Goal: Task Accomplishment & Management: Complete application form

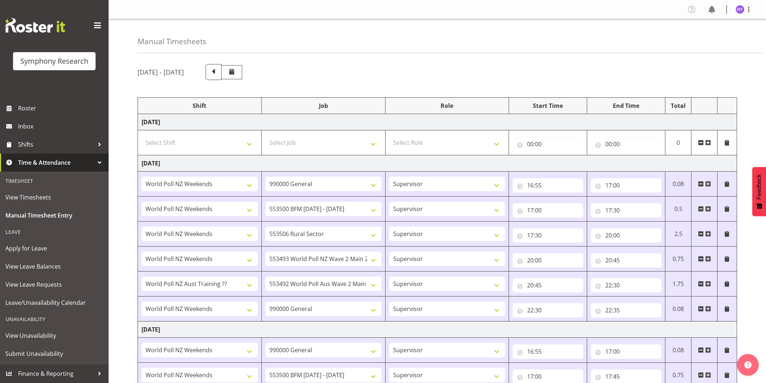
select select "41319"
select select "743"
select select "45"
select select "41319"
select select "10242"
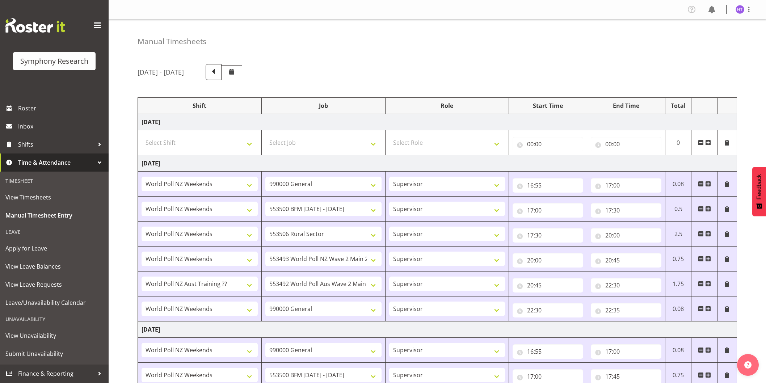
select select "45"
select select "41319"
select select "10587"
select select "45"
select select "41319"
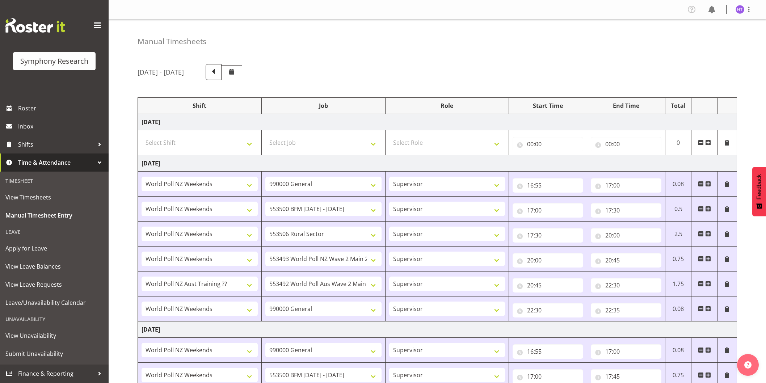
select select "10527"
select select "45"
select select "41604"
select select "10499"
select select "45"
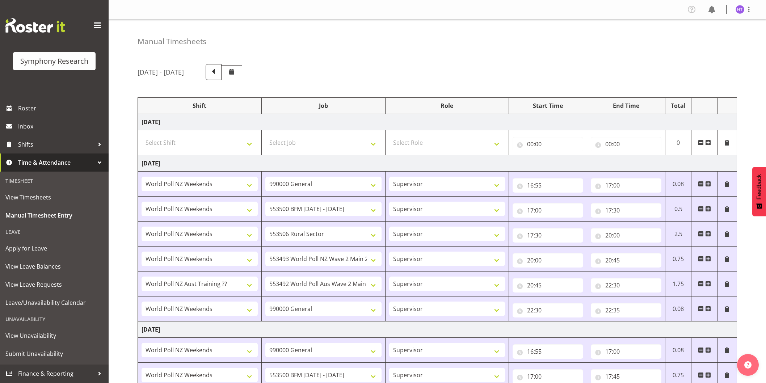
select select "41319"
select select "743"
select select "45"
select select "41319"
select select "743"
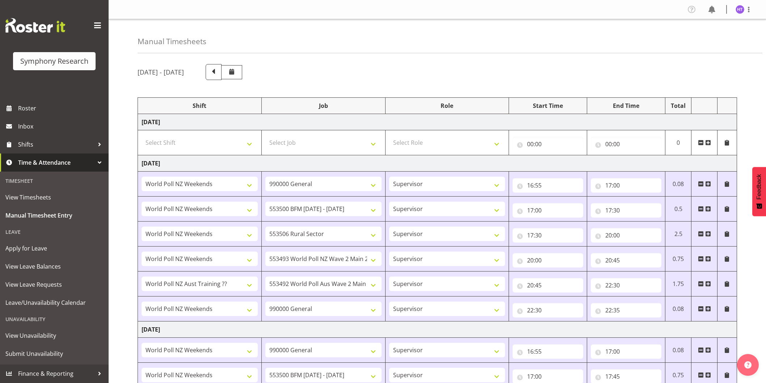
select select "45"
select select "41319"
select select "10242"
select select "45"
select select "41319"
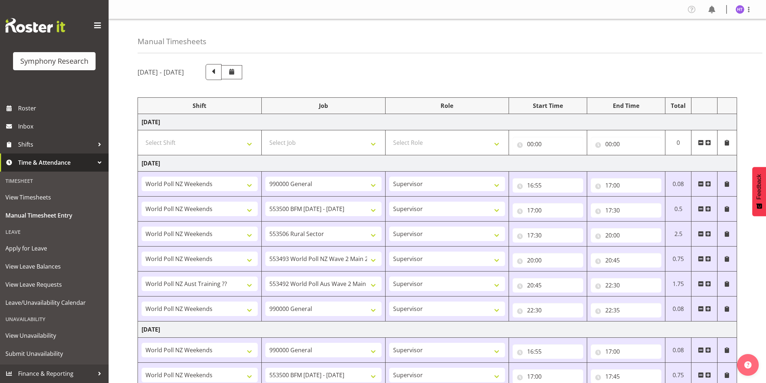
select select "10587"
select select "45"
select select "41319"
select select "10527"
select select "45"
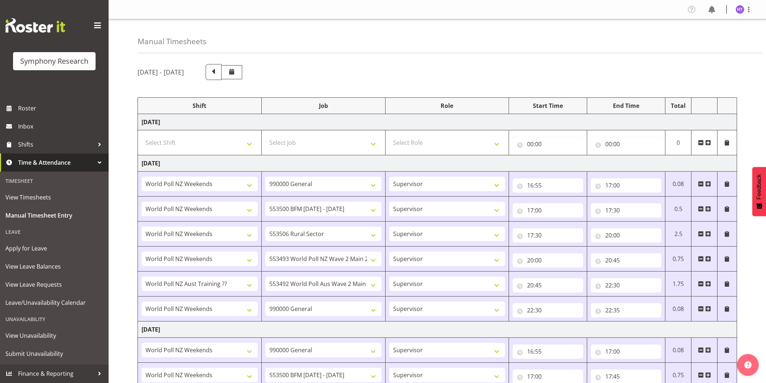
select select "41604"
select select "10499"
select select "45"
select select "41319"
select select "743"
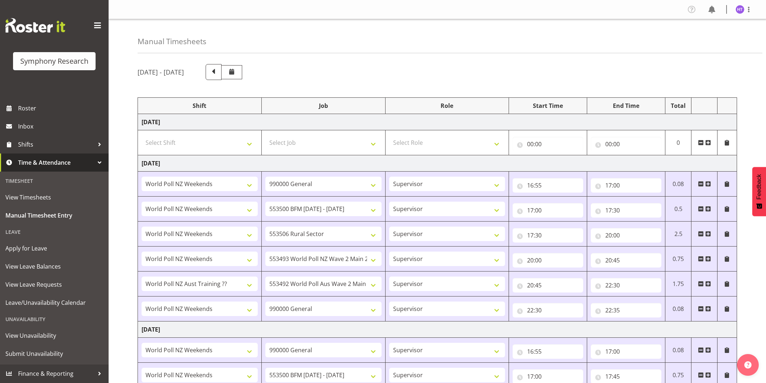
select select "45"
select select "11547"
select select "10242"
select select "45"
select select "11547"
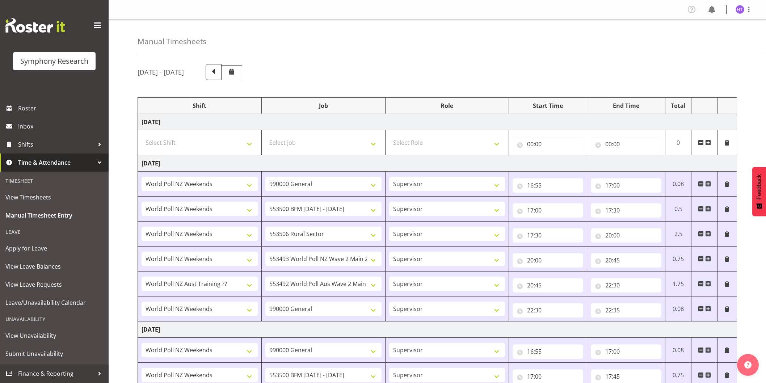
select select "10527"
select select "45"
select select "57511"
select select "10242"
select select "45"
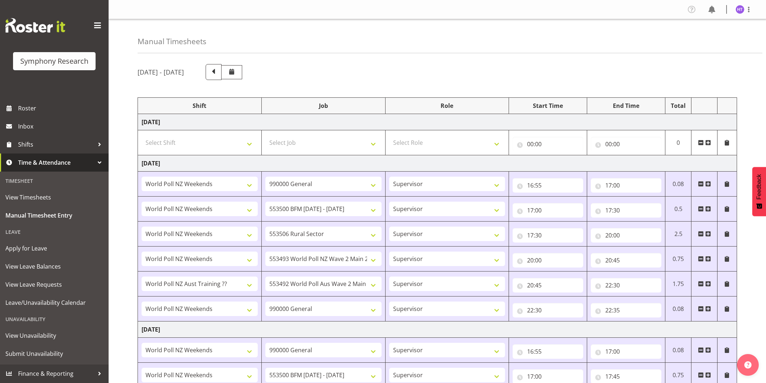
select select "81299"
select select "10499"
select select "45"
select select "11547"
select select "10587"
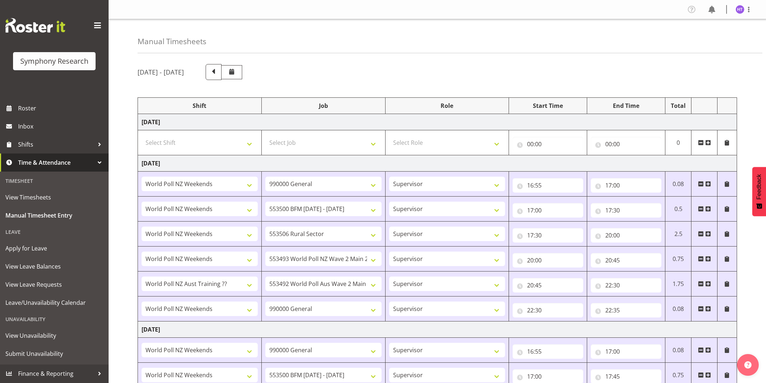
select select "45"
select select "11547"
select select "743"
select select "45"
select select "11547"
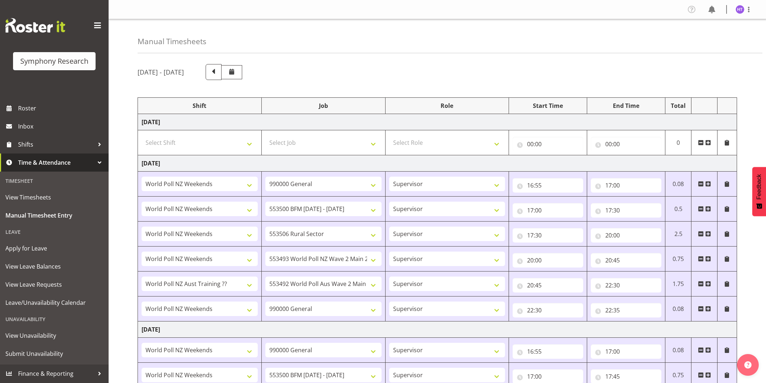
select select "10575"
select select "45"
select select "11547"
select select "10242"
select select "45"
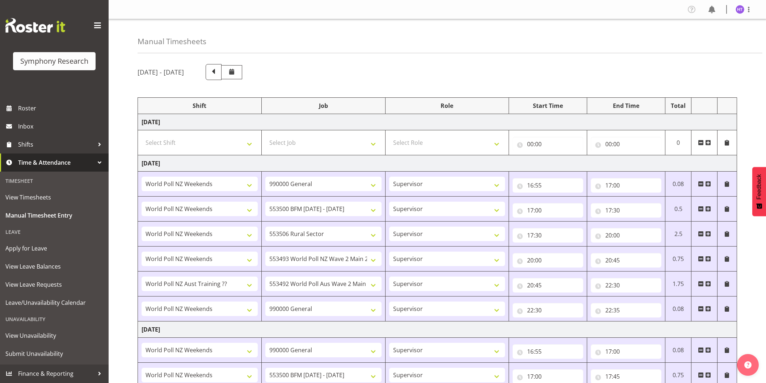
select select "11547"
select select "10587"
select select "45"
select select "11547"
select select "10499"
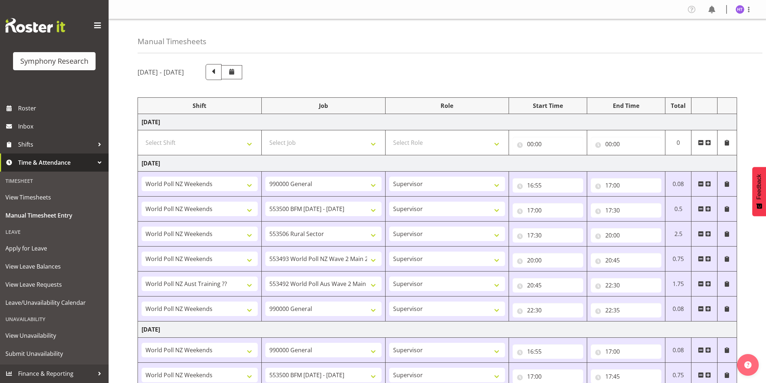
select select "45"
select select "11547"
select select "743"
select select "45"
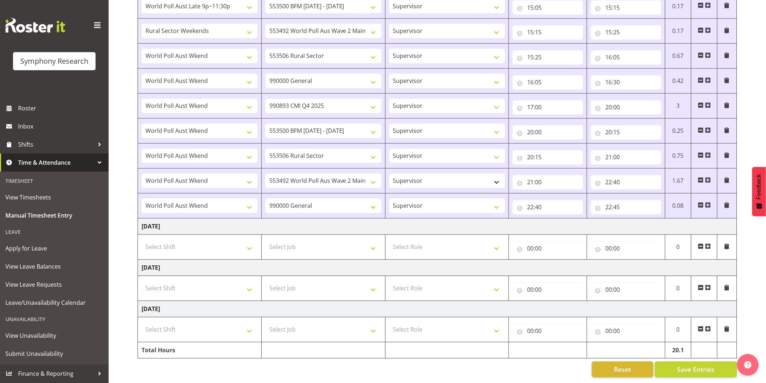
scroll to position [563, 0]
click at [186, 240] on select "Select Shift !!Weekend Residential (Roster IT Shift Label) *Business 9/10am ~ 4…" at bounding box center [200, 247] width 116 height 14
click at [142, 240] on select "Select Shift !!Weekend Residential (Roster IT Shift Label) *Business 9/10am ~ 4…" at bounding box center [200, 247] width 116 height 14
click at [176, 244] on select "!!Weekend Residential (Roster IT Shift Label) *Business 9/10am ~ 4:30pm *Busine…" at bounding box center [200, 247] width 116 height 14
select select "57511"
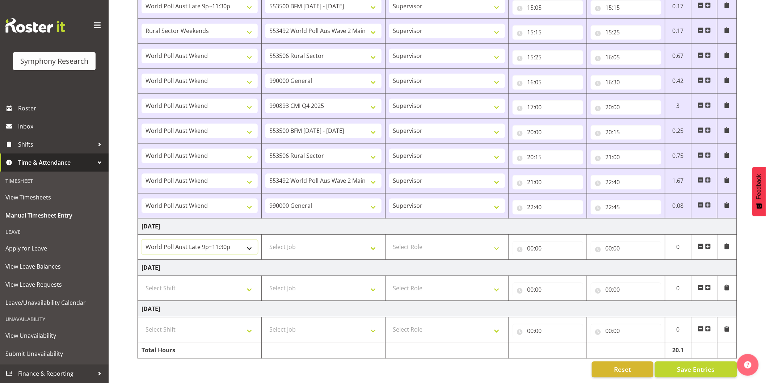
click at [142, 240] on select "!!Weekend Residential (Roster IT Shift Label) *Business 9/10am ~ 4:30pm *Busine…" at bounding box center [200, 247] width 116 height 14
click at [298, 243] on select "Select Job 550060 IF Admin 553492 World Poll Aus Wave 2 Main 2025 553493 World …" at bounding box center [323, 247] width 116 height 14
select select "10691"
click at [265, 240] on select "Select Job 550060 IF Admin 553492 World Poll Aus Wave 2 Main 2025 553493 World …" at bounding box center [323, 247] width 116 height 14
click at [436, 243] on select "Select Role Interviewing Briefing Supervisor" at bounding box center [447, 247] width 116 height 14
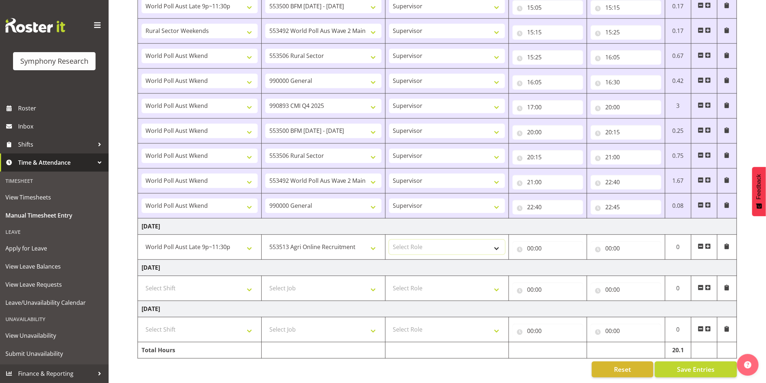
select select "45"
click at [389, 240] on select "Select Role Interviewing Briefing Supervisor" at bounding box center [447, 247] width 116 height 14
click at [532, 245] on input "00:00" at bounding box center [548, 248] width 71 height 14
click at [562, 263] on select "00 01 02 03 04 05 06 07 08 09 10 11 12 13 14 15 16 17 18 19 20 21 22 23" at bounding box center [562, 267] width 16 height 14
select select "8"
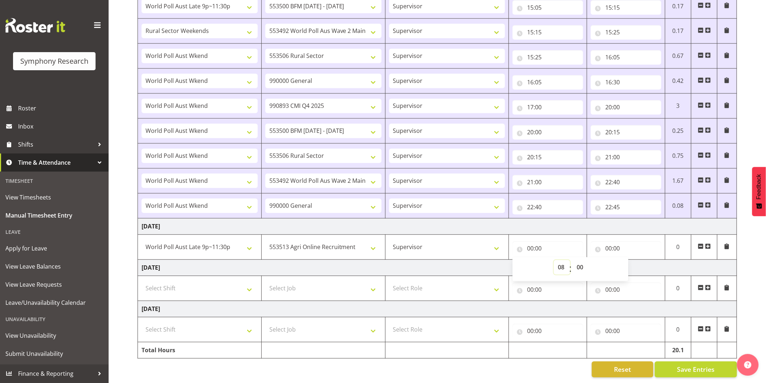
click at [554, 260] on select "00 01 02 03 04 05 06 07 08 09 10 11 12 13 14 15 16 17 18 19 20 21 22 23" at bounding box center [562, 267] width 16 height 14
type input "08:00"
click at [581, 265] on select "00 01 02 03 04 05 06 07 08 09 10 11 12 13 14 15 16 17 18 19 20 21 22 23 24 25 2…" at bounding box center [581, 267] width 16 height 14
select select "35"
click at [573, 260] on select "00 01 02 03 04 05 06 07 08 09 10 11 12 13 14 15 16 17 18 19 20 21 22 23 24 25 2…" at bounding box center [581, 267] width 16 height 14
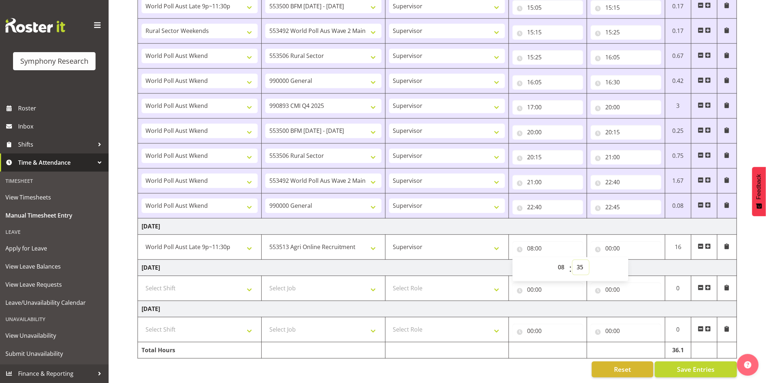
type input "08:35"
drag, startPoint x: 609, startPoint y: 244, endPoint x: 622, endPoint y: 249, distance: 13.8
click at [609, 243] on input "00:00" at bounding box center [626, 248] width 71 height 14
click at [636, 265] on select "00 01 02 03 04 05 06 07 08 09 10 11 12 13 14 15 16 17 18 19 20 21 22 23" at bounding box center [640, 267] width 16 height 14
select select "8"
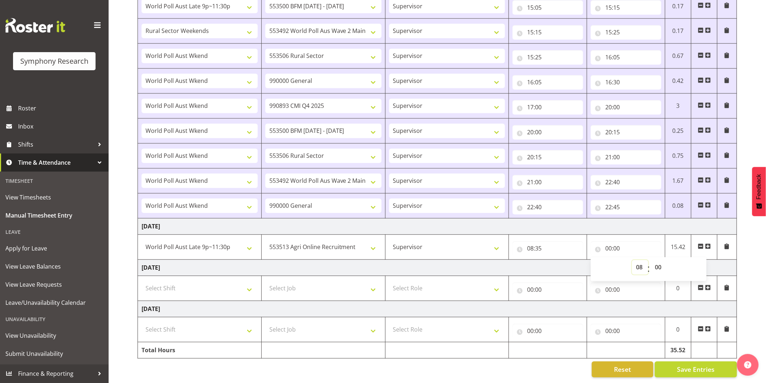
click at [632, 260] on select "00 01 02 03 04 05 06 07 08 09 10 11 12 13 14 15 16 17 18 19 20 21 22 23" at bounding box center [640, 267] width 16 height 14
type input "08:00"
click at [656, 265] on select "00 01 02 03 04 05 06 07 08 09 10 11 12 13 14 15 16 17 18 19 20 21 22 23 24 25 2…" at bounding box center [659, 267] width 16 height 14
select select "40"
click at [651, 260] on select "00 01 02 03 04 05 06 07 08 09 10 11 12 13 14 15 16 17 18 19 20 21 22 23 24 25 2…" at bounding box center [659, 267] width 16 height 14
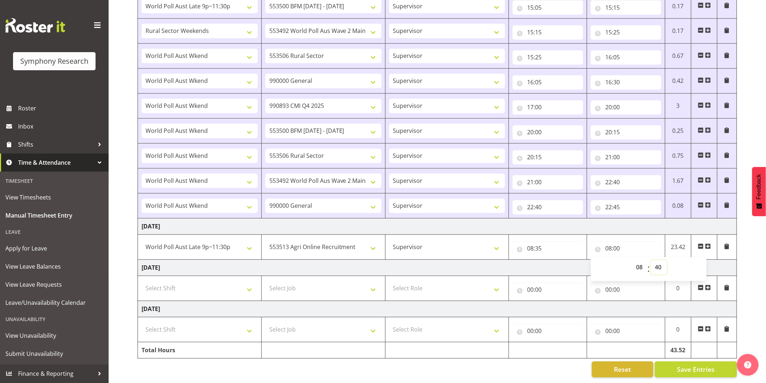
type input "08:40"
click at [330, 247] on select "550060 IF Admin 553492 World Poll Aus Wave 2 Main 2025 553493 World Poll NZ Wav…" at bounding box center [323, 247] width 116 height 14
select select "10575"
click at [265, 240] on select "550060 IF Admin 553492 World Poll Aus Wave 2 Main 2025 553493 World Poll NZ Wav…" at bounding box center [323, 247] width 116 height 14
click at [614, 249] on input "08:40" at bounding box center [626, 248] width 71 height 14
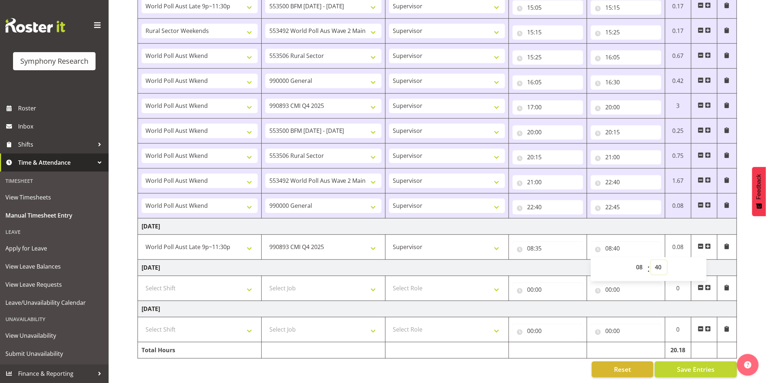
click at [657, 263] on select "00 01 02 03 04 05 06 07 08 09 10 11 12 13 14 15 16 17 18 19 20 21 22 23 24 25 2…" at bounding box center [659, 267] width 16 height 14
select select "45"
click at [651, 260] on select "00 01 02 03 04 05 06 07 08 09 10 11 12 13 14 15 16 17 18 19 20 21 22 23 24 25 2…" at bounding box center [659, 267] width 16 height 14
type input "08:45"
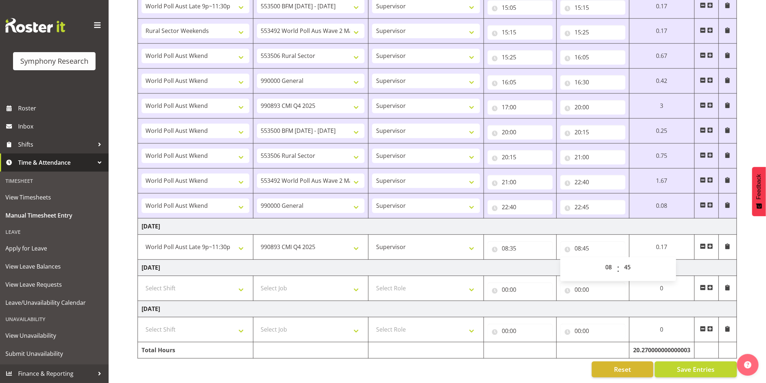
click at [712, 246] on span at bounding box center [710, 247] width 6 height 6
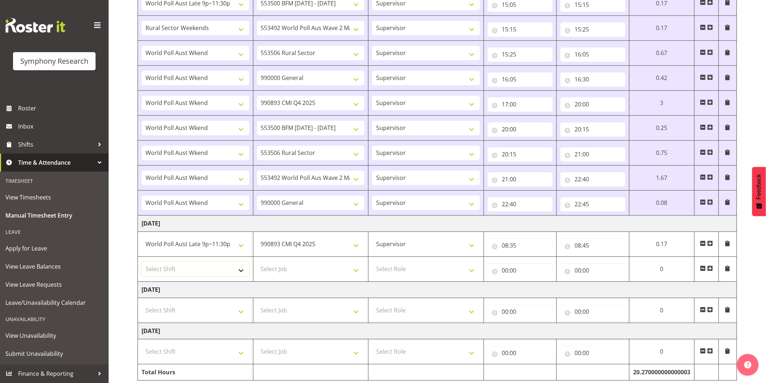
click at [186, 272] on select "Select Shift !!Weekend Residential (Roster IT Shift Label) *Business 9/10am ~ 4…" at bounding box center [196, 269] width 108 height 14
select select "11547"
click at [142, 263] on select "Select Shift !!Weekend Residential (Roster IT Shift Label) *Business 9/10am ~ 4…" at bounding box center [196, 269] width 108 height 14
click at [271, 272] on select "Select Job 550060 IF Admin 553492 World Poll Aus Wave 2 Main 2025 553493 World …" at bounding box center [311, 269] width 108 height 14
select select "10633"
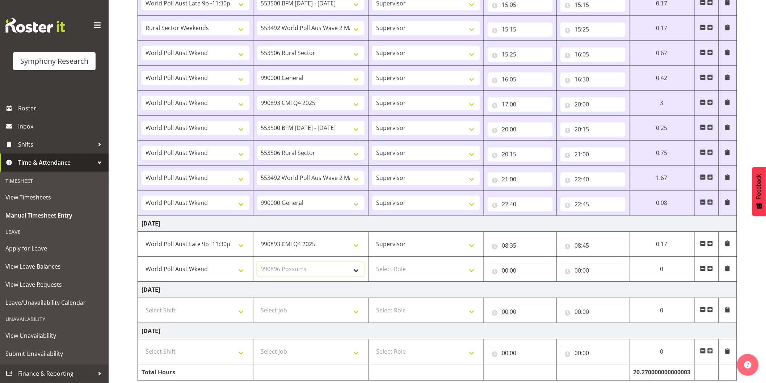
click at [257, 263] on select "Select Job 550060 IF Admin 553492 World Poll Aus Wave 2 Main 2025 553493 World …" at bounding box center [311, 269] width 108 height 14
click at [414, 267] on select "Select Role Interviewing Briefing Supervisor" at bounding box center [426, 269] width 108 height 14
select select "45"
click at [372, 263] on select "Select Role Interviewing Briefing Supervisor" at bounding box center [426, 269] width 108 height 14
click at [507, 273] on input "00:00" at bounding box center [520, 271] width 65 height 14
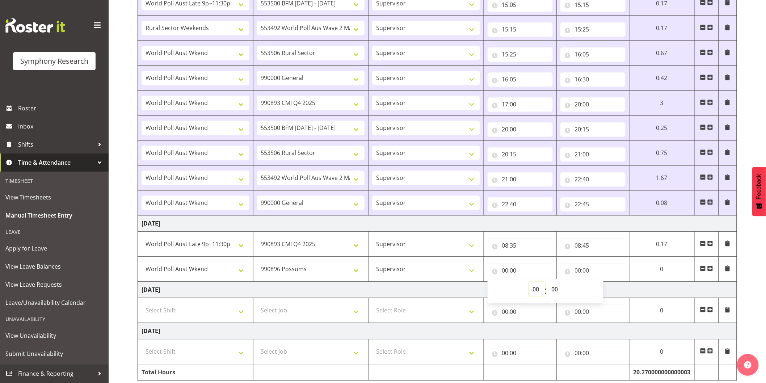
click at [533, 294] on select "00 01 02 03 04 05 06 07 08 09 10 11 12 13 14 15 16 17 18 19 20 21 22 23" at bounding box center [537, 289] width 16 height 14
select select "8"
click at [545, 283] on select "00 01 02 03 04 05 06 07 08 09 10 11 12 13 14 15 16 17 18 19 20 21 22 23" at bounding box center [537, 289] width 16 height 14
type input "08:00"
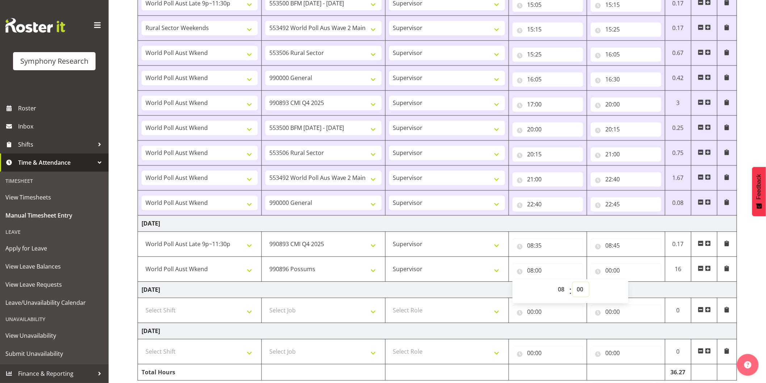
click at [583, 290] on select "00 01 02 03 04 05 06 07 08 09 10 11 12 13 14 15 16 17 18 19 20 21 22 23 24 25 2…" at bounding box center [581, 289] width 16 height 14
select select "45"
click at [573, 283] on select "00 01 02 03 04 05 06 07 08 09 10 11 12 13 14 15 16 17 18 19 20 21 22 23 24 25 2…" at bounding box center [581, 289] width 16 height 14
type input "08:45"
click at [610, 272] on input "00:00" at bounding box center [626, 271] width 71 height 14
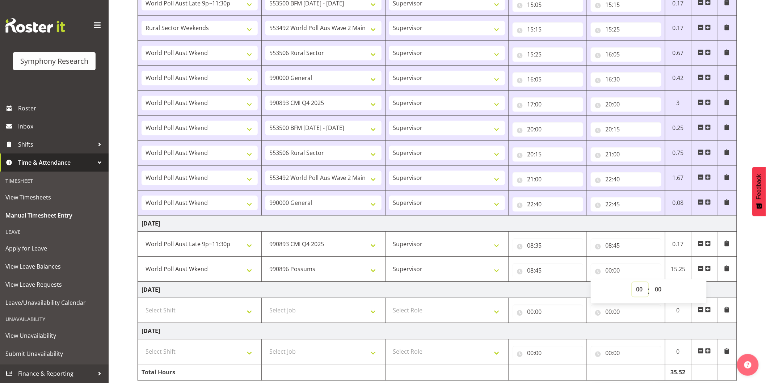
click at [638, 290] on select "00 01 02 03 04 05 06 07 08 09 10 11 12 13 14 15 16 17 18 19 20 21 22 23" at bounding box center [640, 289] width 16 height 14
select select "9"
click at [632, 283] on select "00 01 02 03 04 05 06 07 08 09 10 11 12 13 14 15 16 17 18 19 20 21 22 23" at bounding box center [640, 289] width 16 height 14
type input "09:00"
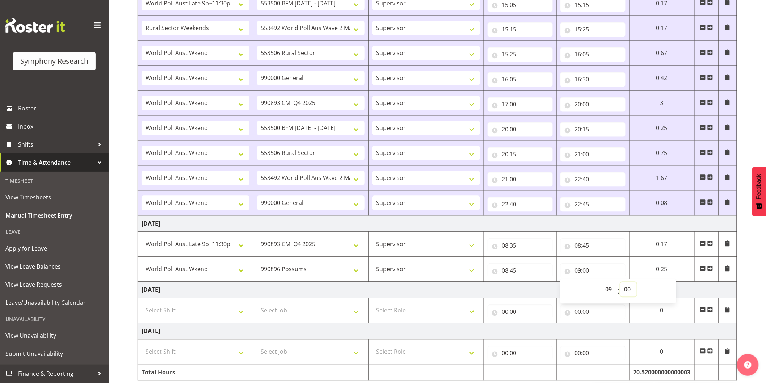
click at [630, 291] on select "00 01 02 03 04 05 06 07 08 09 10 11 12 13 14 15 16 17 18 19 20 21 22 23 24 25 2…" at bounding box center [628, 289] width 16 height 14
select select "15"
click at [620, 283] on select "00 01 02 03 04 05 06 07 08 09 10 11 12 13 14 15 16 17 18 19 20 21 22 23 24 25 2…" at bounding box center [628, 289] width 16 height 14
type input "09:15"
click at [711, 267] on span at bounding box center [710, 269] width 6 height 6
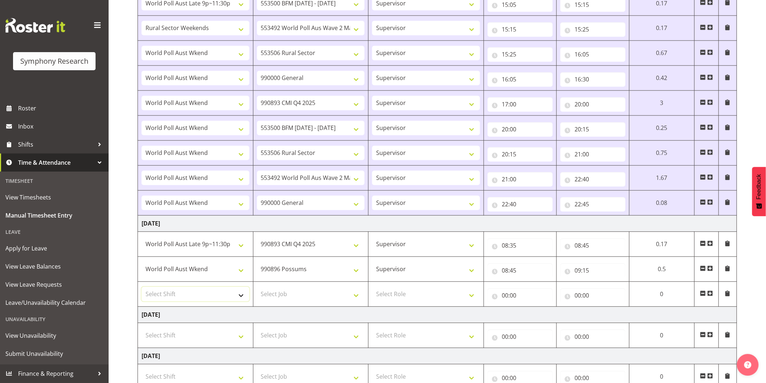
click at [208, 291] on select "Select Shift !!Weekend Residential (Roster IT Shift Label) *Business 9/10am ~ 4…" at bounding box center [196, 294] width 108 height 14
select select "11547"
click at [142, 288] on select "Select Shift !!Weekend Residential (Roster IT Shift Label) *Business 9/10am ~ 4…" at bounding box center [196, 294] width 108 height 14
click at [283, 290] on select "Select Job 550060 IF Admin 553492 World Poll Aus Wave 2 Main 2025 553493 World …" at bounding box center [311, 294] width 108 height 14
select select "9426"
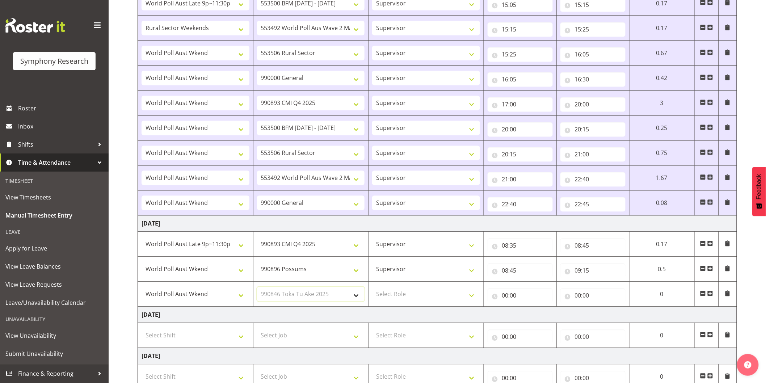
click at [257, 288] on select "Select Job 550060 IF Admin 553492 World Poll Aus Wave 2 Main 2025 553493 World …" at bounding box center [311, 294] width 108 height 14
click at [396, 296] on select "Select Role Interviewing Briefing Supervisor" at bounding box center [426, 294] width 108 height 14
select select "45"
click at [372, 288] on select "Select Role Interviewing Briefing Supervisor" at bounding box center [426, 294] width 108 height 14
click at [507, 298] on input "00:00" at bounding box center [520, 296] width 65 height 14
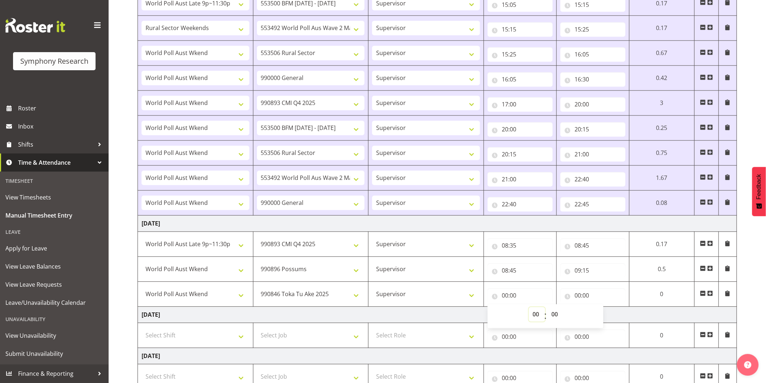
drag, startPoint x: 535, startPoint y: 315, endPoint x: 547, endPoint y: 314, distance: 12.0
click at [535, 316] on select "00 01 02 03 04 05 06 07 08 09 10 11 12 13 14 15 16 17 18 19 20 21 22 23" at bounding box center [537, 314] width 16 height 14
select select "9"
click at [545, 308] on select "00 01 02 03 04 05 06 07 08 09 10 11 12 13 14 15 16 17 18 19 20 21 22 23" at bounding box center [537, 314] width 16 height 14
type input "09:00"
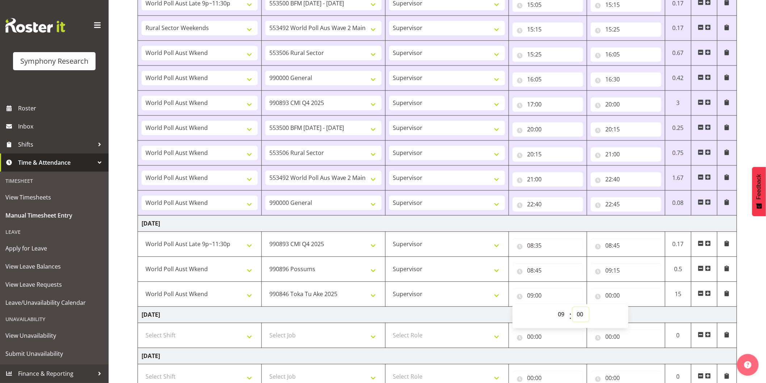
click at [581, 316] on select "00 01 02 03 04 05 06 07 08 09 10 11 12 13 14 15 16 17 18 19 20 21 22 23 24 25 2…" at bounding box center [581, 314] width 16 height 14
select select "15"
click at [573, 308] on select "00 01 02 03 04 05 06 07 08 09 10 11 12 13 14 15 16 17 18 19 20 21 22 23 24 25 2…" at bounding box center [581, 314] width 16 height 14
type input "09:15"
click at [610, 299] on input "00:00" at bounding box center [626, 296] width 71 height 14
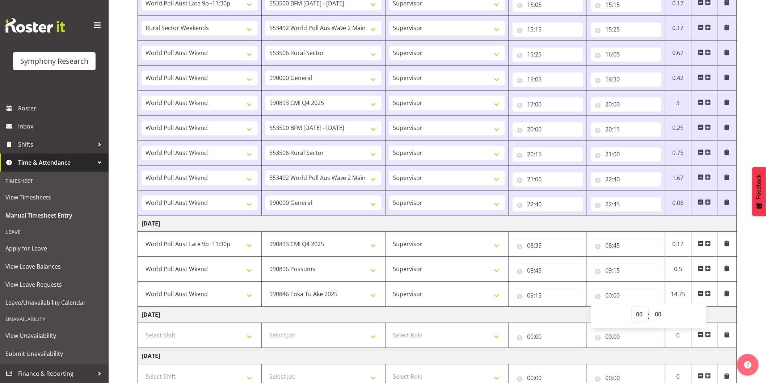
click at [641, 316] on select "00 01 02 03 04 05 06 07 08 09 10 11 12 13 14 15 16 17 18 19 20 21 22 23" at bounding box center [640, 314] width 16 height 14
select select "9"
click at [632, 308] on select "00 01 02 03 04 05 06 07 08 09 10 11 12 13 14 15 16 17 18 19 20 21 22 23" at bounding box center [640, 314] width 16 height 14
type input "09:00"
click at [659, 315] on select "00 01 02 03 04 05 06 07 08 09 10 11 12 13 14 15 16 17 18 19 20 21 22 23 24 25 2…" at bounding box center [659, 314] width 16 height 14
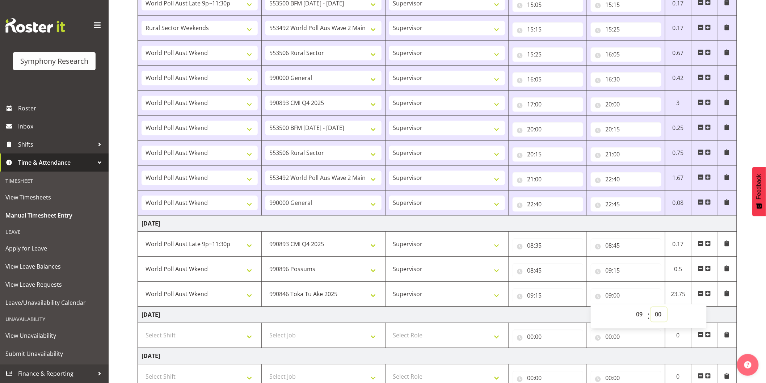
select select "25"
click at [651, 308] on select "00 01 02 03 04 05 06 07 08 09 10 11 12 13 14 15 16 17 18 19 20 21 22 23 24 25 2…" at bounding box center [659, 314] width 16 height 14
type input "09:25"
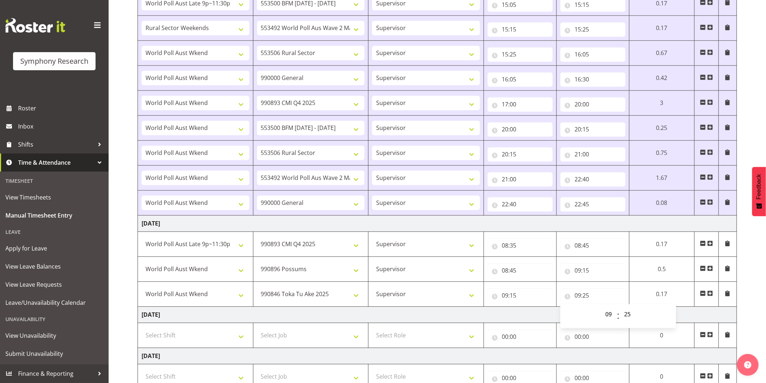
click at [708, 294] on span at bounding box center [710, 294] width 6 height 6
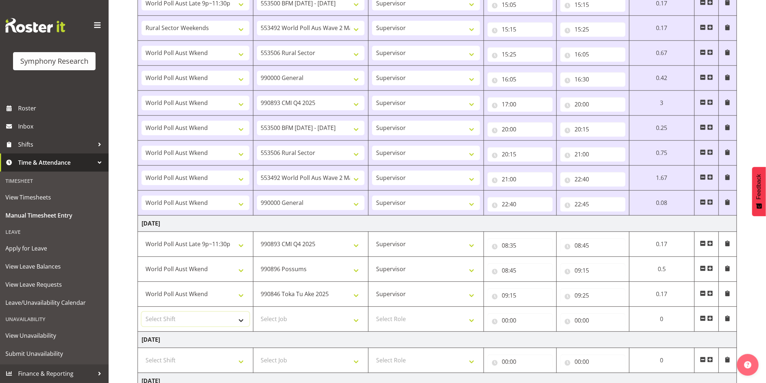
click at [205, 322] on select "Select Shift !!Weekend Residential (Roster IT Shift Label) *Business 9/10am ~ 4…" at bounding box center [196, 319] width 108 height 14
select select "11547"
click at [142, 313] on select "Select Shift !!Weekend Residential (Roster IT Shift Label) *Business 9/10am ~ 4…" at bounding box center [196, 319] width 108 height 14
click at [268, 323] on select "Select Job 550060 IF Admin 553492 World Poll Aus Wave 2 Main 2025 553493 World …" at bounding box center [311, 319] width 108 height 14
select select "10242"
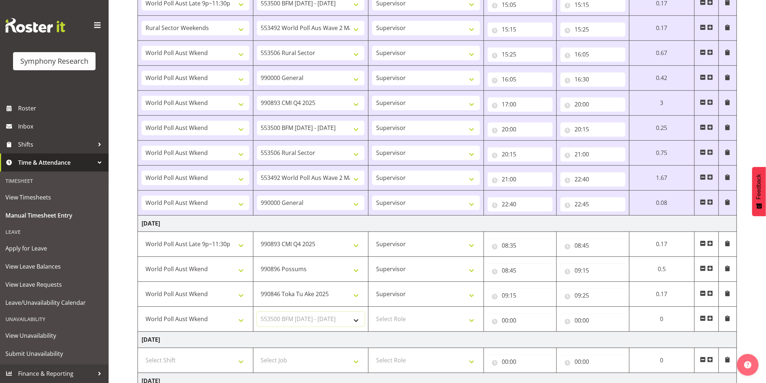
click at [257, 313] on select "Select Job 550060 IF Admin 553492 World Poll Aus Wave 2 Main 2025 553493 World …" at bounding box center [311, 319] width 108 height 14
click at [405, 323] on select "Select Role Interviewing Briefing Supervisor" at bounding box center [426, 319] width 108 height 14
select select "45"
click at [372, 313] on select "Select Role Interviewing Briefing Supervisor" at bounding box center [426, 319] width 108 height 14
click at [504, 322] on input "00:00" at bounding box center [520, 320] width 65 height 14
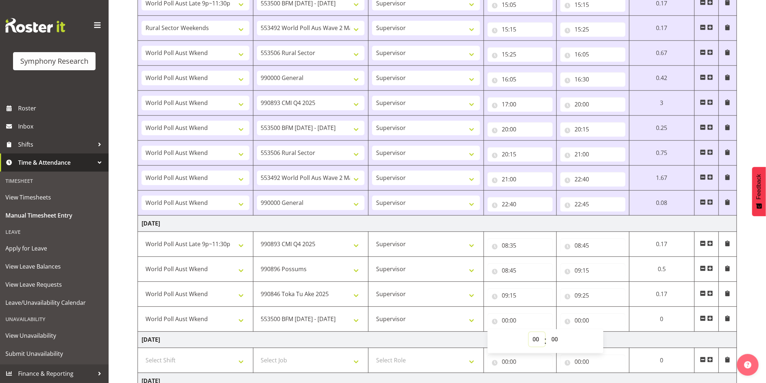
click at [535, 338] on select "00 01 02 03 04 05 06 07 08 09 10 11 12 13 14 15 16 17 18 19 20 21 22 23" at bounding box center [537, 339] width 16 height 14
select select "9"
click at [529, 333] on select "00 01 02 03 04 05 06 07 08 09 10 11 12 13 14 15 16 17 18 19 20 21 22 23" at bounding box center [537, 339] width 16 height 14
type input "09:00"
click at [555, 339] on select "00 01 02 03 04 05 06 07 08 09 10 11 12 13 14 15 16 17 18 19 20 21 22 23 24 25 2…" at bounding box center [556, 339] width 16 height 14
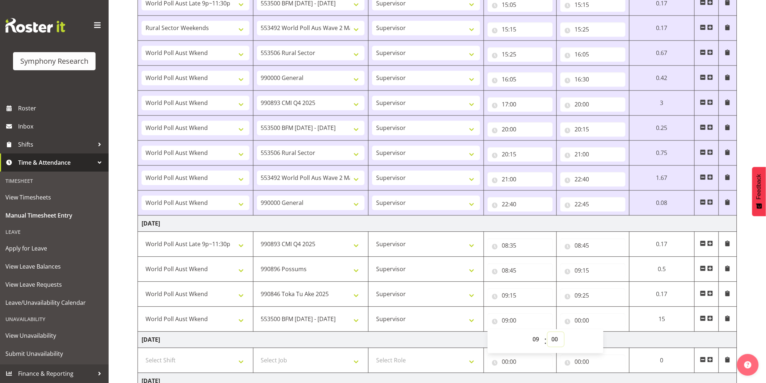
select select "25"
click at [564, 333] on select "00 01 02 03 04 05 06 07 08 09 10 11 12 13 14 15 16 17 18 19 20 21 22 23 24 25 2…" at bounding box center [556, 339] width 16 height 14
type input "09:25"
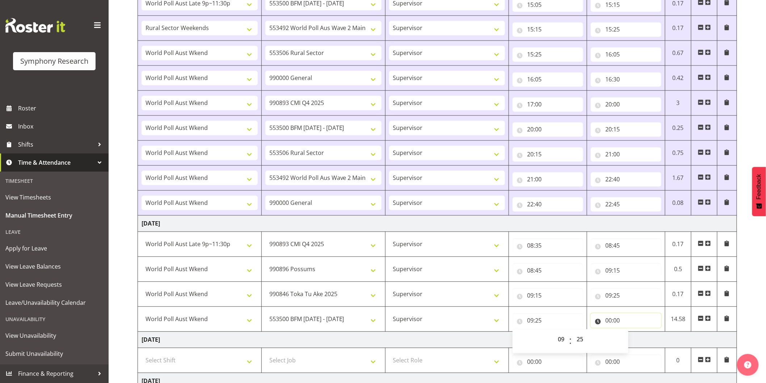
click at [613, 323] on input "00:00" at bounding box center [626, 320] width 71 height 14
click at [633, 335] on select "00 01 02 03 04 05 06 07 08 09 10 11 12 13 14 15 16 17 18 19 20 21 22 23" at bounding box center [640, 339] width 16 height 14
select select "9"
click at [632, 333] on select "00 01 02 03 04 05 06 07 08 09 10 11 12 13 14 15 16 17 18 19 20 21 22 23" at bounding box center [640, 339] width 16 height 14
type input "09:00"
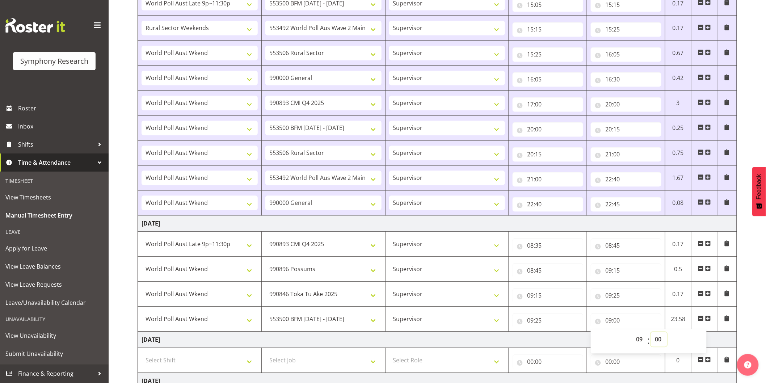
click at [661, 339] on select "00 01 02 03 04 05 06 07 08 09 10 11 12 13 14 15 16 17 18 19 20 21 22 23 24 25 2…" at bounding box center [659, 339] width 16 height 14
select select "35"
click at [651, 333] on select "00 01 02 03 04 05 06 07 08 09 10 11 12 13 14 15 16 17 18 19 20 21 22 23 24 25 2…" at bounding box center [659, 339] width 16 height 14
type input "09:35"
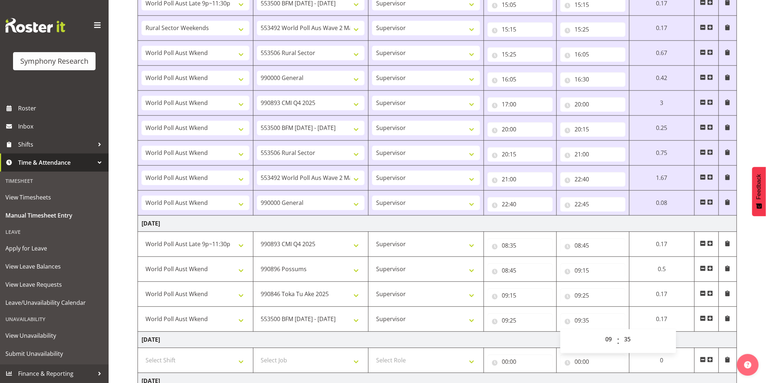
click at [710, 320] on span at bounding box center [710, 319] width 6 height 6
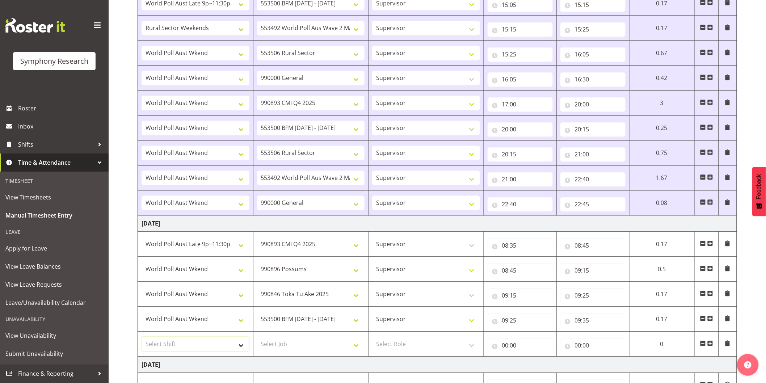
click at [206, 341] on select "Select Shift !!Weekend Residential (Roster IT Shift Label) *Business 9/10am ~ 4…" at bounding box center [196, 344] width 108 height 14
select select "11547"
click at [142, 338] on select "Select Shift !!Weekend Residential (Roster IT Shift Label) *Business 9/10am ~ 4…" at bounding box center [196, 344] width 108 height 14
click at [284, 348] on select "Select Job 550060 IF Admin 553492 World Poll Aus Wave 2 Main 2025 553493 World …" at bounding box center [311, 344] width 108 height 14
select select "10527"
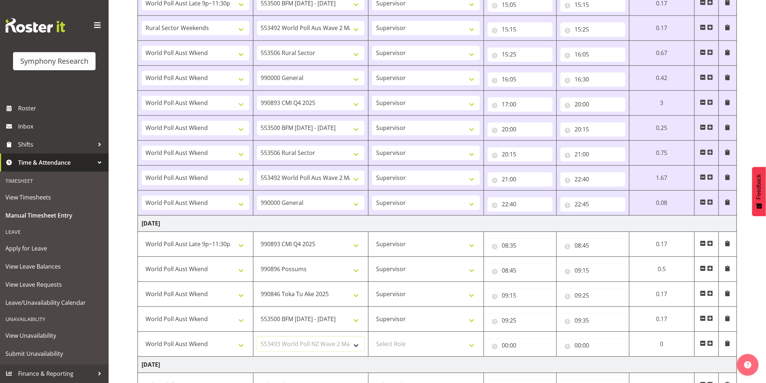
click at [257, 338] on select "Select Job 550060 IF Admin 553492 World Poll Aus Wave 2 Main 2025 553493 World …" at bounding box center [311, 344] width 108 height 14
click at [399, 342] on select "Select Role Interviewing Briefing Supervisor" at bounding box center [426, 344] width 108 height 14
select select "45"
click at [372, 338] on select "Select Role Interviewing Briefing Supervisor" at bounding box center [426, 344] width 108 height 14
click at [506, 349] on input "00:00" at bounding box center [520, 345] width 65 height 14
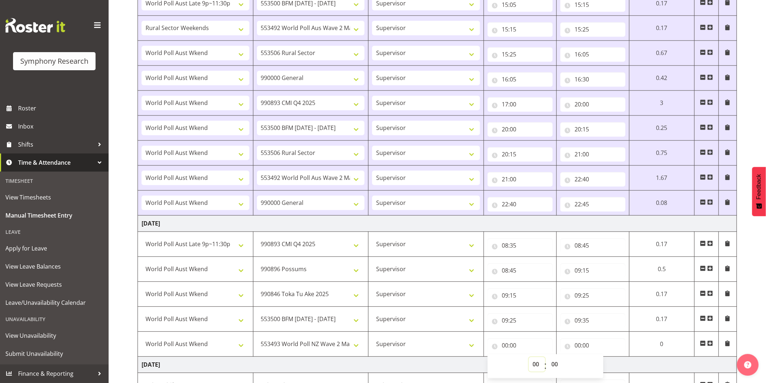
click at [536, 367] on select "00 01 02 03 04 05 06 07 08 09 10 11 12 13 14 15 16 17 18 19 20 21 22 23" at bounding box center [537, 364] width 16 height 14
select select "9"
click at [530, 358] on select "00 01 02 03 04 05 06 07 08 09 10 11 12 13 14 15 16 17 18 19 20 21 22 23" at bounding box center [537, 364] width 16 height 14
type input "09:00"
click at [560, 367] on select "00 01 02 03 04 05 06 07 08 09 10 11 12 13 14 15 16 17 18 19 20 21 22 23 24 25 2…" at bounding box center [558, 364] width 16 height 14
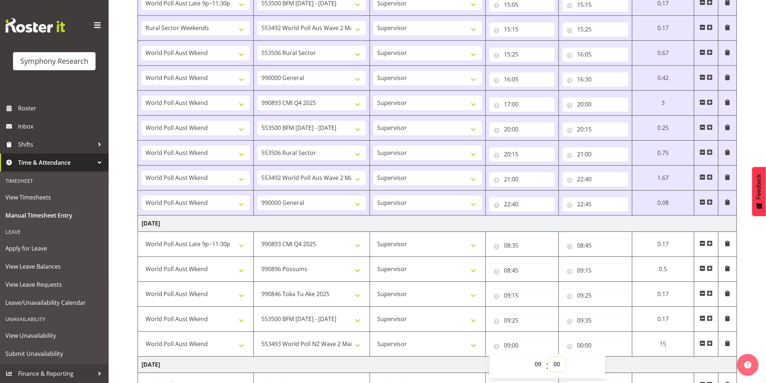
select select "35"
click at [550, 358] on select "00 01 02 03 04 05 06 07 08 09 10 11 12 13 14 15 16 17 18 19 20 21 22 23 24 25 2…" at bounding box center [558, 364] width 16 height 14
type input "09:35"
click at [585, 344] on input "00:00" at bounding box center [596, 345] width 66 height 14
click at [605, 362] on select "00 01 02 03 04 05 06 07 08 09 10 11 12 13 14 15 16 17 18 19 20 21 22 23" at bounding box center [612, 364] width 16 height 14
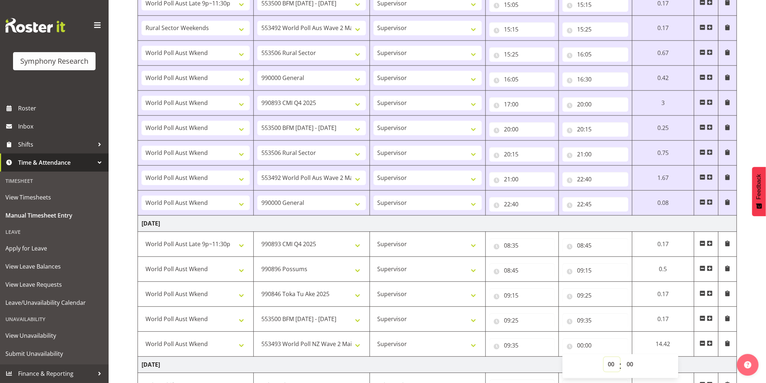
select select "10"
click at [604, 358] on select "00 01 02 03 04 05 06 07 08 09 10 11 12 13 14 15 16 17 18 19 20 21 22 23" at bounding box center [612, 364] width 16 height 14
type input "10:00"
click at [631, 366] on select "00 01 02 03 04 05 06 07 08 09 10 11 12 13 14 15 16 17 18 19 20 21 22 23 24 25 2…" at bounding box center [631, 364] width 16 height 14
select select "35"
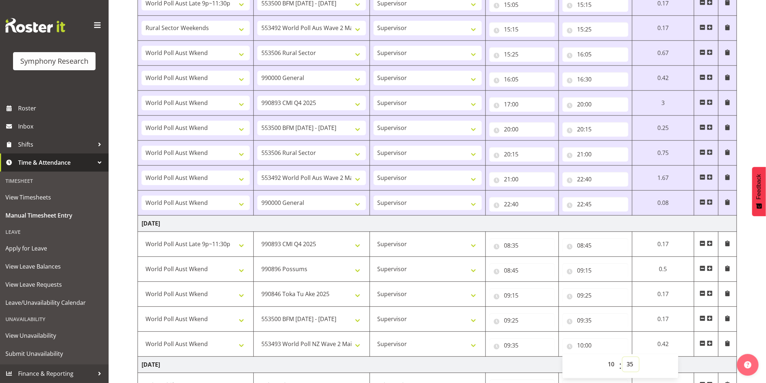
click at [623, 358] on select "00 01 02 03 04 05 06 07 08 09 10 11 12 13 14 15 16 17 18 19 20 21 22 23 24 25 2…" at bounding box center [631, 364] width 16 height 14
type input "10:35"
click at [711, 345] on span at bounding box center [710, 344] width 6 height 6
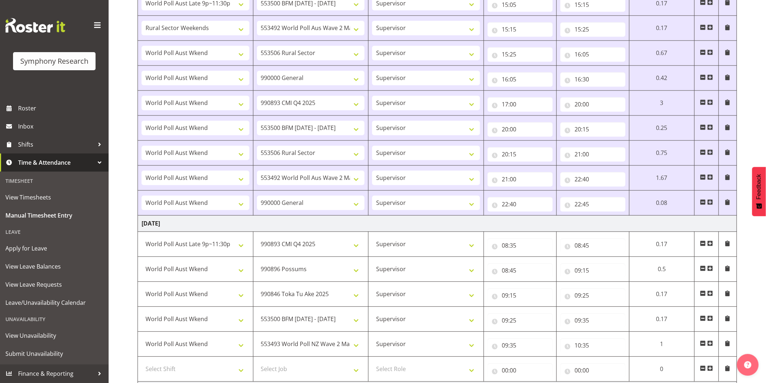
scroll to position [603, 0]
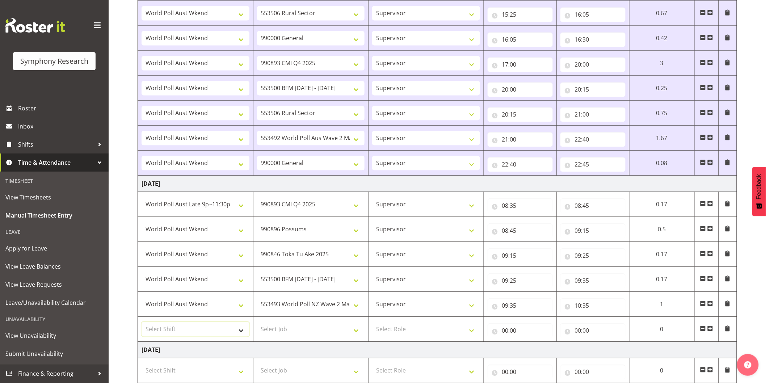
click at [188, 332] on select "Select Shift !!Weekend Residential (Roster IT Shift Label) *Business 9/10am ~ 4…" at bounding box center [196, 329] width 108 height 14
select select "11547"
click at [142, 323] on select "Select Shift !!Weekend Residential (Roster IT Shift Label) *Business 9/10am ~ 4…" at bounding box center [196, 329] width 108 height 14
click at [291, 328] on select "Select Job 550060 IF Admin 553492 World Poll Aus Wave 2 Main 2025 553493 World …" at bounding box center [311, 329] width 108 height 14
select select "10499"
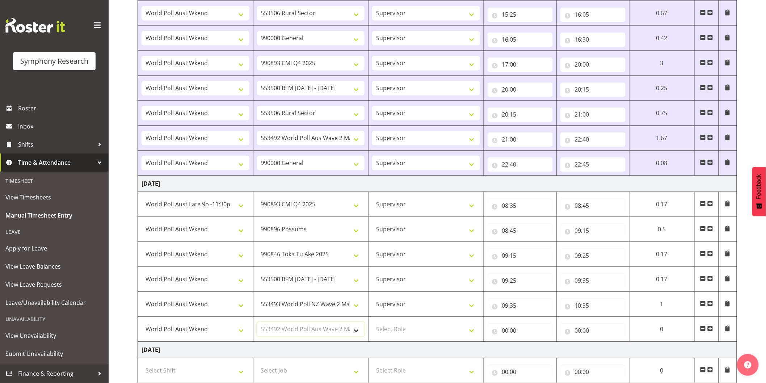
click at [257, 323] on select "Select Job 550060 IF Admin 553492 World Poll Aus Wave 2 Main 2025 553493 World …" at bounding box center [311, 329] width 108 height 14
drag, startPoint x: 400, startPoint y: 327, endPoint x: 400, endPoint y: 336, distance: 8.3
click at [400, 327] on select "Select Role Interviewing Briefing Supervisor" at bounding box center [426, 329] width 108 height 14
select select "45"
click at [372, 323] on select "Select Role Interviewing Briefing Supervisor" at bounding box center [426, 329] width 108 height 14
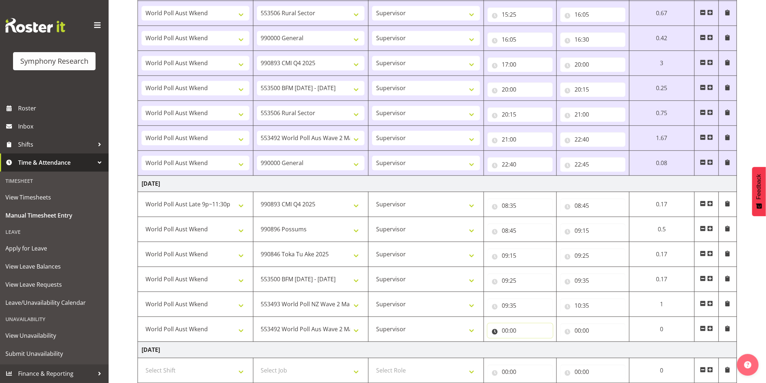
click at [504, 335] on input "00:00" at bounding box center [520, 330] width 65 height 14
click at [534, 351] on select "00 01 02 03 04 05 06 07 08 09 10 11 12 13 14 15 16 17 18 19 20 21 22 23" at bounding box center [537, 349] width 16 height 14
select select "10"
click at [530, 343] on select "00 01 02 03 04 05 06 07 08 09 10 11 12 13 14 15 16 17 18 19 20 21 22 23" at bounding box center [537, 349] width 16 height 14
type input "10:00"
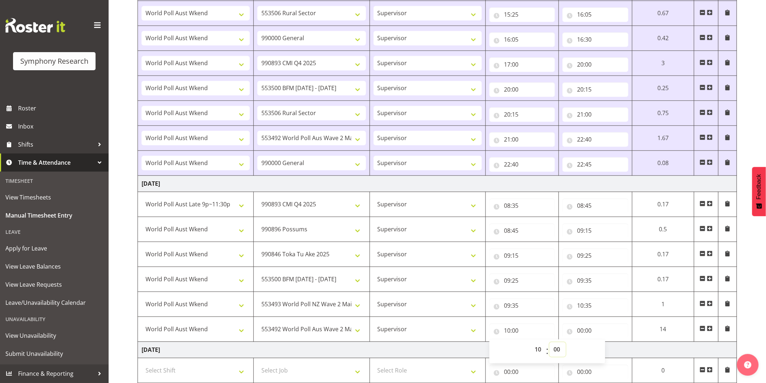
click at [555, 352] on select "00 01 02 03 04 05 06 07 08 09 10 11 12 13 14 15 16 17 18 19 20 21 22 23 24 25 2…" at bounding box center [558, 349] width 16 height 14
select select "35"
click at [550, 343] on select "00 01 02 03 04 05 06 07 08 09 10 11 12 13 14 15 16 17 18 19 20 21 22 23 24 25 2…" at bounding box center [558, 349] width 16 height 14
type input "10:35"
click at [578, 333] on input "00:00" at bounding box center [596, 330] width 66 height 14
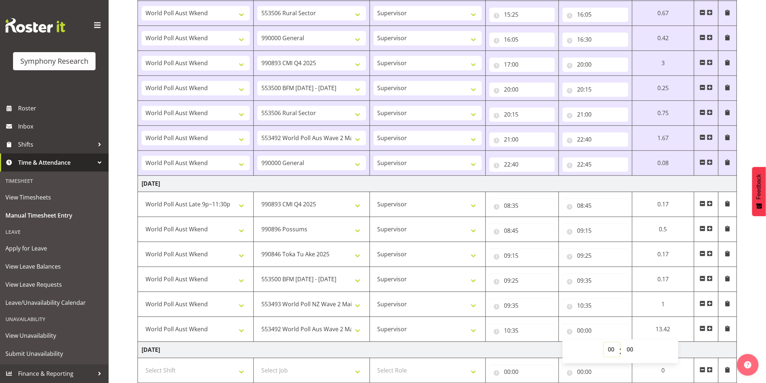
click at [608, 350] on select "00 01 02 03 04 05 06 07 08 09 10 11 12 13 14 15 16 17 18 19 20 21 22 23" at bounding box center [612, 349] width 16 height 14
select select "12"
click at [604, 343] on select "00 01 02 03 04 05 06 07 08 09 10 11 12 13 14 15 16 17 18 19 20 21 22 23" at bounding box center [612, 349] width 16 height 14
type input "12:00"
click at [633, 353] on select "00 01 02 03 04 05 06 07 08 09 10 11 12 13 14 15 16 17 18 19 20 21 22 23 24 25 2…" at bounding box center [631, 349] width 16 height 14
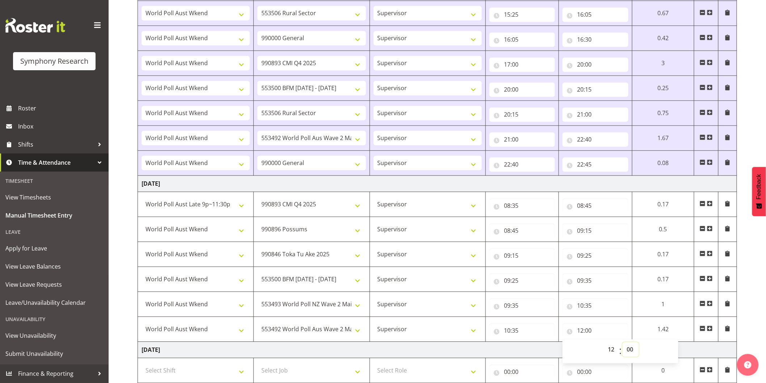
select select "35"
click at [623, 343] on select "00 01 02 03 04 05 06 07 08 09 10 11 12 13 14 15 16 17 18 19 20 21 22 23 24 25 2…" at bounding box center [631, 349] width 16 height 14
type input "12:35"
click at [711, 329] on span at bounding box center [710, 328] width 6 height 6
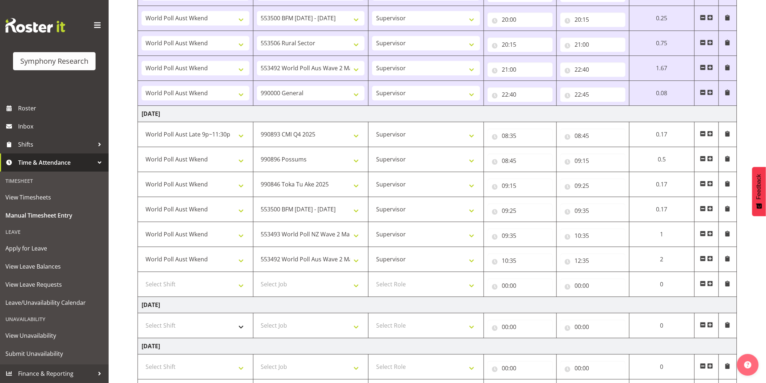
scroll to position [684, 0]
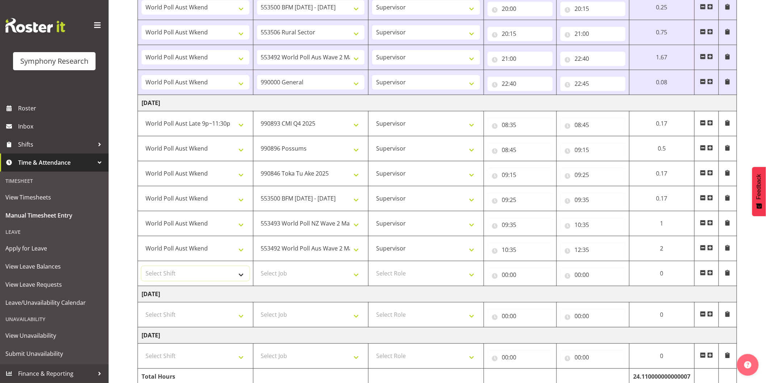
click at [186, 277] on select "Select Shift !!Weekend Residential (Roster IT Shift Label) *Business 9/10am ~ 4…" at bounding box center [196, 273] width 108 height 14
select select "11547"
click at [142, 268] on select "Select Shift !!Weekend Residential (Roster IT Shift Label) *Business 9/10am ~ 4…" at bounding box center [196, 273] width 108 height 14
drag, startPoint x: 313, startPoint y: 279, endPoint x: 313, endPoint y: 285, distance: 5.8
click at [313, 279] on select "Select Job 550060 IF Admin 553492 World Poll Aus Wave 2 Main 2025 553493 World …" at bounding box center [311, 273] width 108 height 14
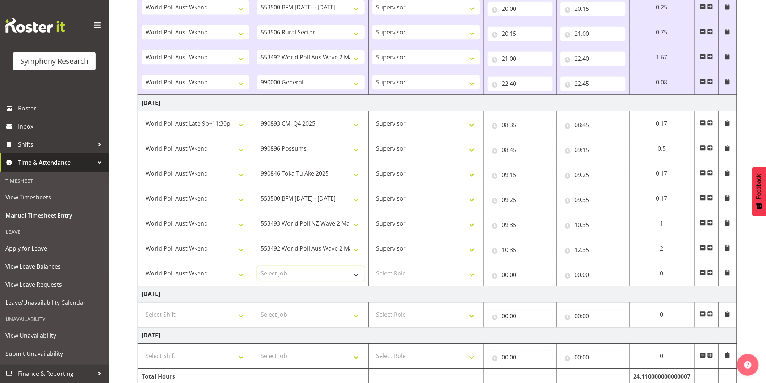
select select "10587"
click at [257, 268] on select "Select Job 550060 IF Admin 553492 World Poll Aus Wave 2 Main 2025 553493 World …" at bounding box center [311, 273] width 108 height 14
click at [414, 271] on select "Select Role Interviewing Briefing Supervisor" at bounding box center [426, 273] width 108 height 14
select select "45"
click at [372, 268] on select "Select Role Interviewing Briefing Supervisor" at bounding box center [426, 273] width 108 height 14
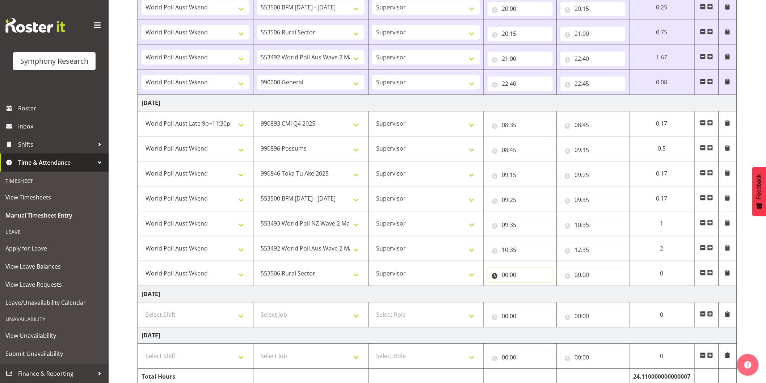
click at [504, 275] on input "00:00" at bounding box center [520, 275] width 65 height 14
click at [533, 296] on select "00 01 02 03 04 05 06 07 08 09 10 11 12 13 14 15 16 17 18 19 20 21 22 23" at bounding box center [537, 293] width 16 height 14
select select "12"
click at [530, 288] on select "00 01 02 03 04 05 06 07 08 09 10 11 12 13 14 15 16 17 18 19 20 21 22 23" at bounding box center [537, 293] width 16 height 14
type input "12:00"
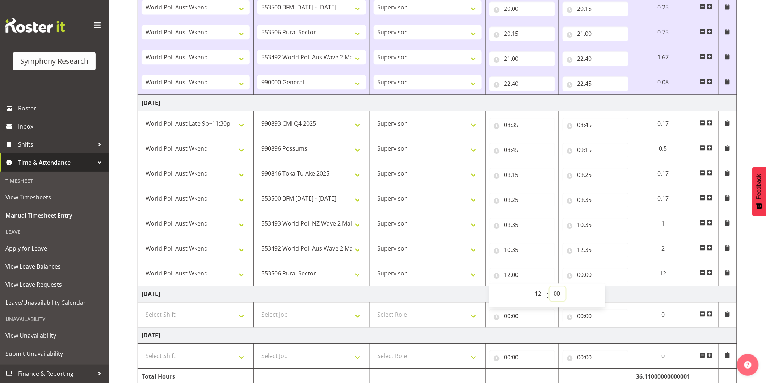
click at [561, 297] on select "00 01 02 03 04 05 06 07 08 09 10 11 12 13 14 15 16 17 18 19 20 21 22 23 24 25 2…" at bounding box center [558, 293] width 16 height 14
select select "35"
click at [550, 288] on select "00 01 02 03 04 05 06 07 08 09 10 11 12 13 14 15 16 17 18 19 20 21 22 23 24 25 2…" at bounding box center [558, 293] width 16 height 14
type input "12:35"
click at [584, 276] on input "00:00" at bounding box center [596, 275] width 66 height 14
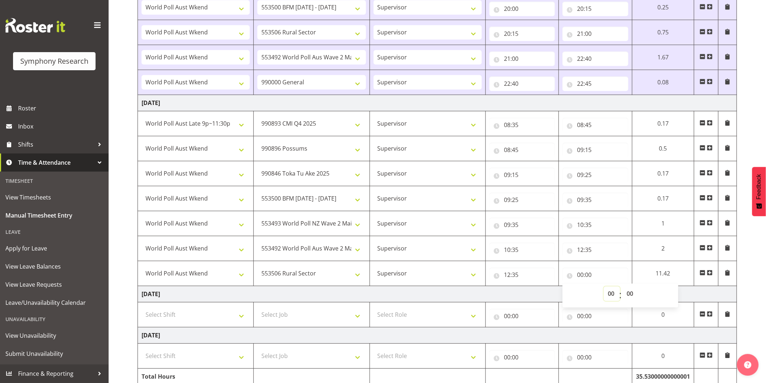
click at [605, 298] on select "00 01 02 03 04 05 06 07 08 09 10 11 12 13 14 15 16 17 18 19 20 21 22 23" at bounding box center [612, 293] width 16 height 14
select select "18"
click at [604, 288] on select "00 01 02 03 04 05 06 07 08 09 10 11 12 13 14 15 16 17 18 19 20 21 22 23" at bounding box center [612, 293] width 16 height 14
type input "18:00"
click at [629, 298] on select "00 01 02 03 04 05 06 07 08 09 10 11 12 13 14 15 16 17 18 19 20 21 22 23 24 25 2…" at bounding box center [631, 293] width 16 height 14
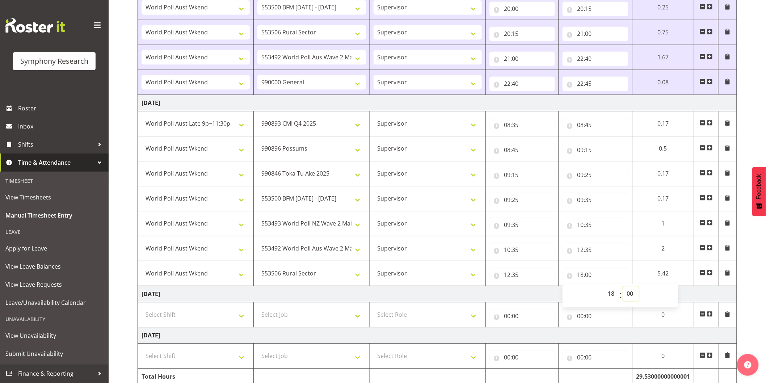
select select "35"
click at [623, 288] on select "00 01 02 03 04 05 06 07 08 09 10 11 12 13 14 15 16 17 18 19 20 21 22 23 24 25 2…" at bounding box center [631, 293] width 16 height 14
type input "18:35"
click at [711, 274] on span at bounding box center [710, 273] width 6 height 6
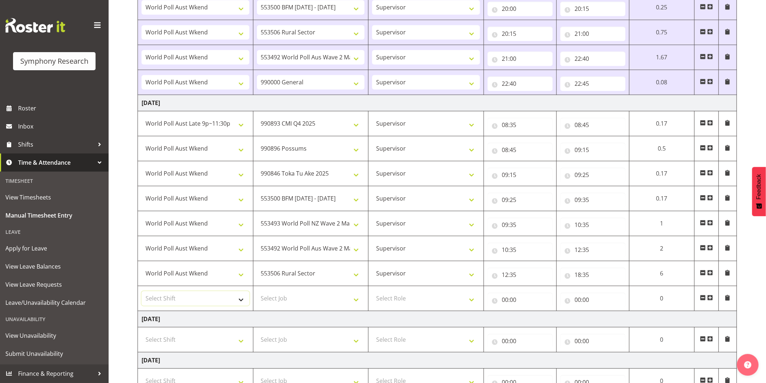
click at [164, 295] on select "Select Shift !!Weekend Residential (Roster IT Shift Label) *Business 9/10am ~ 4…" at bounding box center [196, 298] width 108 height 14
select select "11547"
click at [142, 292] on select "Select Shift !!Weekend Residential (Roster IT Shift Label) *Business 9/10am ~ 4…" at bounding box center [196, 298] width 108 height 14
click at [286, 296] on select "Select Job 550060 IF Admin 553492 World Poll Aus Wave 2 Main 2025 553493 World …" at bounding box center [311, 298] width 108 height 14
select select "743"
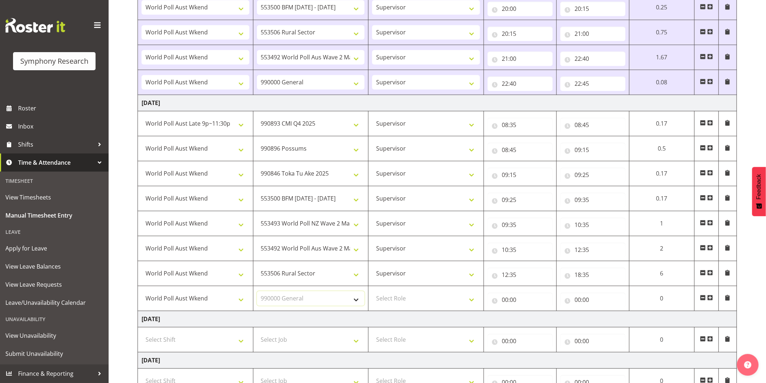
click at [257, 292] on select "Select Job 550060 IF Admin 553492 World Poll Aus Wave 2 Main 2025 553493 World …" at bounding box center [311, 298] width 108 height 14
click at [413, 299] on select "Select Role Interviewing Briefing Supervisor" at bounding box center [426, 298] width 108 height 14
select select "45"
click at [372, 292] on select "Select Role Interviewing Briefing Supervisor" at bounding box center [426, 298] width 108 height 14
click at [588, 278] on input "18:35" at bounding box center [592, 275] width 65 height 14
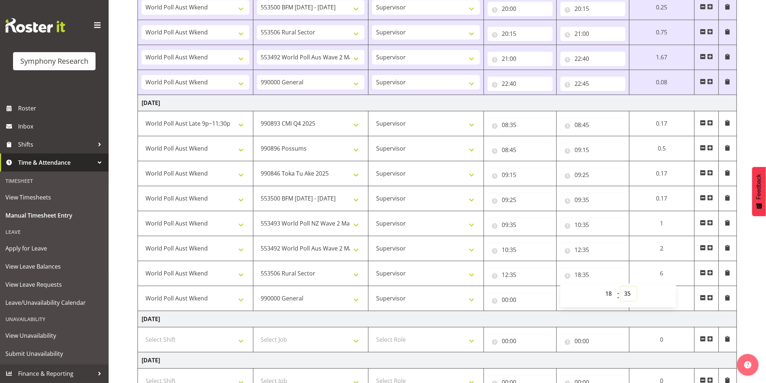
click at [630, 292] on select "00 01 02 03 04 05 06 07 08 09 10 11 12 13 14 15 16 17 18 19 20 21 22 23 24 25 2…" at bounding box center [628, 293] width 16 height 14
select select "50"
click at [620, 288] on select "00 01 02 03 04 05 06 07 08 09 10 11 12 13 14 15 16 17 18 19 20 21 22 23 24 25 2…" at bounding box center [628, 293] width 16 height 14
type input "18:50"
click at [505, 302] on input "00:00" at bounding box center [520, 299] width 65 height 14
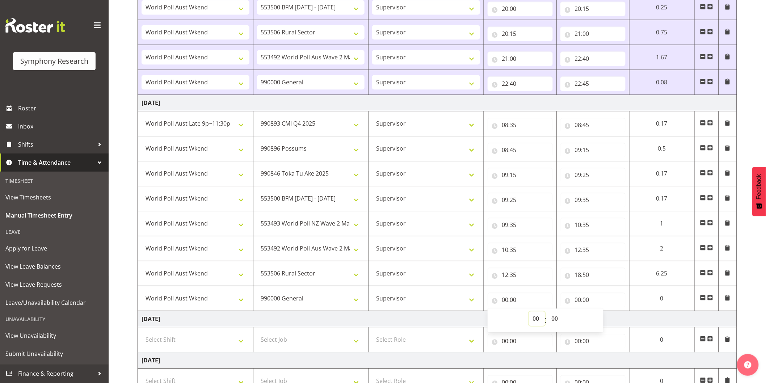
click at [536, 321] on select "00 01 02 03 04 05 06 07 08 09 10 11 12 13 14 15 16 17 18 19 20 21 22 23" at bounding box center [537, 318] width 16 height 14
select select "18"
click at [530, 313] on select "00 01 02 03 04 05 06 07 08 09 10 11 12 13 14 15 16 17 18 19 20 21 22 23" at bounding box center [537, 318] width 16 height 14
type input "18:00"
click at [555, 318] on select "00 01 02 03 04 05 06 07 08 09 10 11 12 13 14 15 16 17 18 19 20 21 22 23 24 25 2…" at bounding box center [558, 318] width 16 height 14
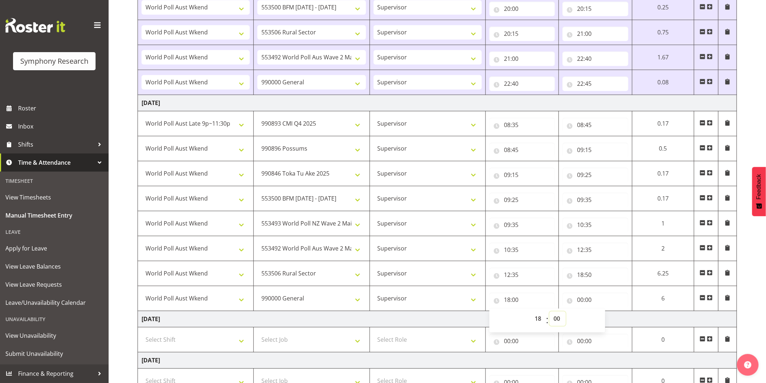
select select "50"
click at [550, 313] on select "00 01 02 03 04 05 06 07 08 09 10 11 12 13 14 15 16 17 18 19 20 21 22 23 24 25 2…" at bounding box center [558, 318] width 16 height 14
type input "18:50"
click at [583, 300] on input "00:00" at bounding box center [596, 299] width 66 height 14
click at [609, 317] on select "00 01 02 03 04 05 06 07 08 09 10 11 12 13 14 15 16 17 18 19 20 21 22 23" at bounding box center [612, 318] width 16 height 14
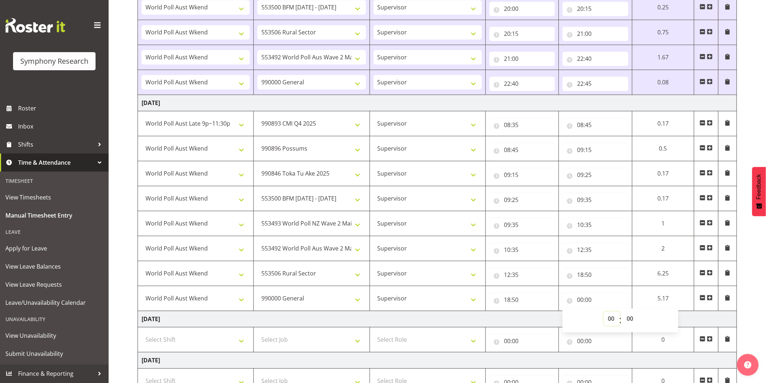
select select "19"
click at [604, 313] on select "00 01 02 03 04 05 06 07 08 09 10 11 12 13 14 15 16 17 18 19 20 21 22 23" at bounding box center [612, 318] width 16 height 14
type input "19:00"
click at [630, 320] on select "00 01 02 03 04 05 06 07 08 09 10 11 12 13 14 15 16 17 18 19 20 21 22 23 24 25 2…" at bounding box center [631, 318] width 16 height 14
select select "10"
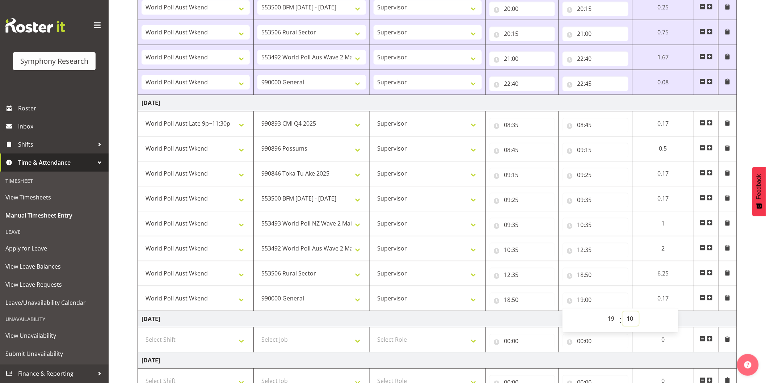
click at [623, 313] on select "00 01 02 03 04 05 06 07 08 09 10 11 12 13 14 15 16 17 18 19 20 21 22 23 24 25 2…" at bounding box center [631, 318] width 16 height 14
type input "19:10"
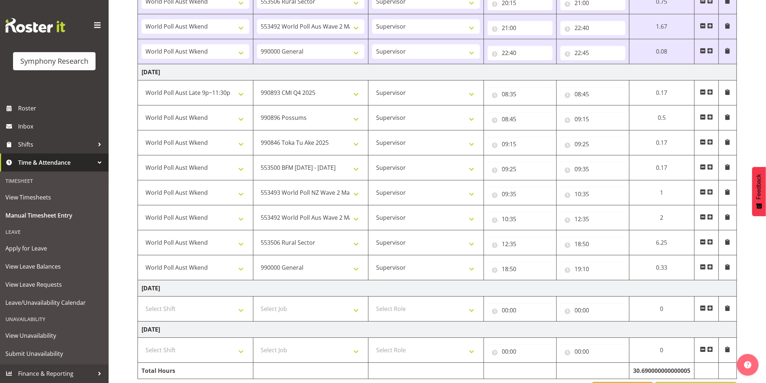
scroll to position [743, 0]
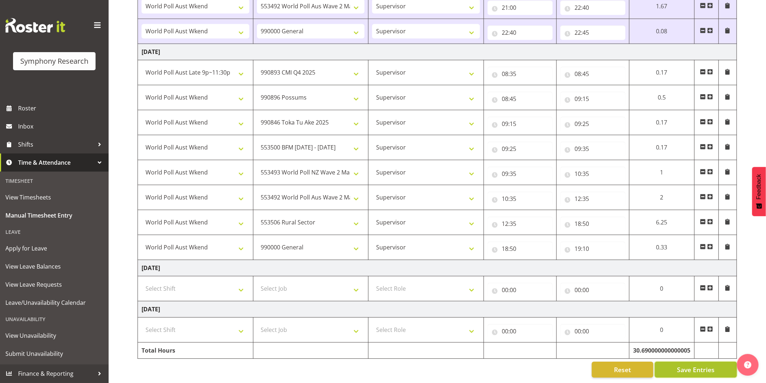
click at [712, 365] on span "Save Entries" at bounding box center [696, 369] width 38 height 9
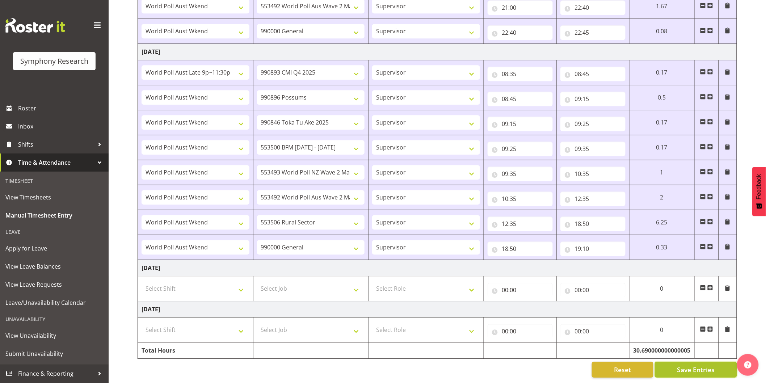
click at [692, 365] on span "Save Entries" at bounding box center [696, 369] width 38 height 9
